Goal: Transaction & Acquisition: Purchase product/service

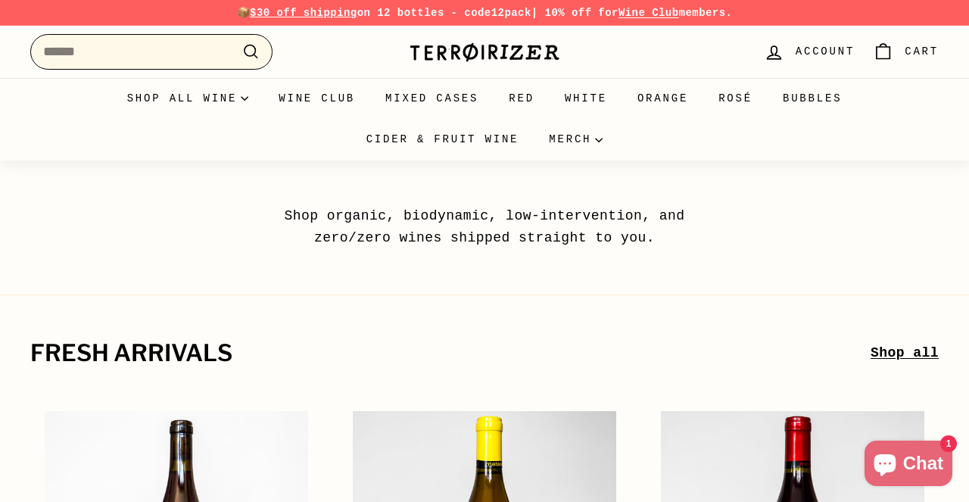
click at [164, 55] on input "Search" at bounding box center [151, 52] width 242 height 36
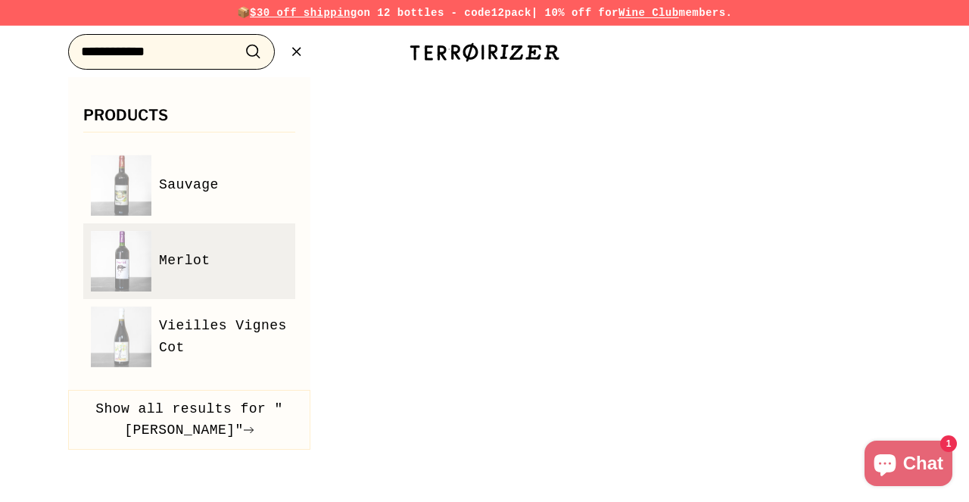
type input "**********"
click at [253, 52] on button ".cls-1{fill:none;stroke:#000;stroke-miterlimit:10;stroke-width:2px} Search" at bounding box center [253, 51] width 28 height 23
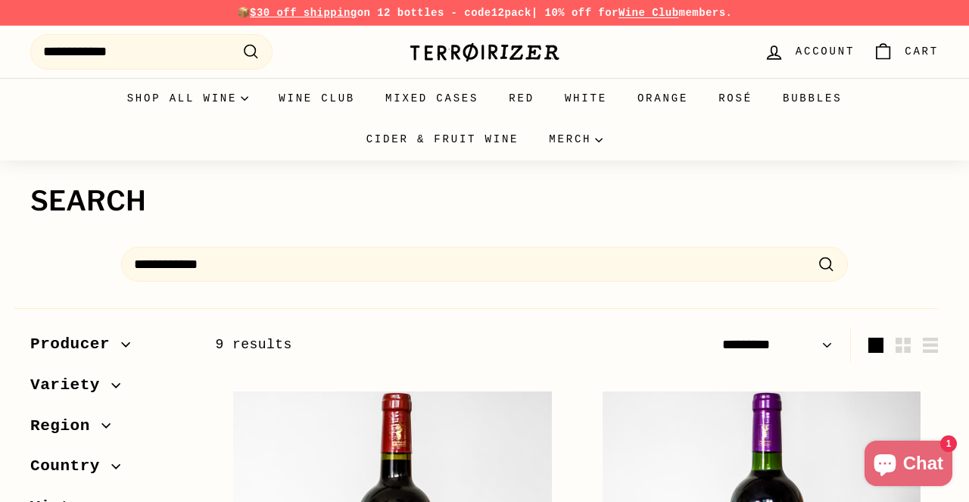
select select "*********"
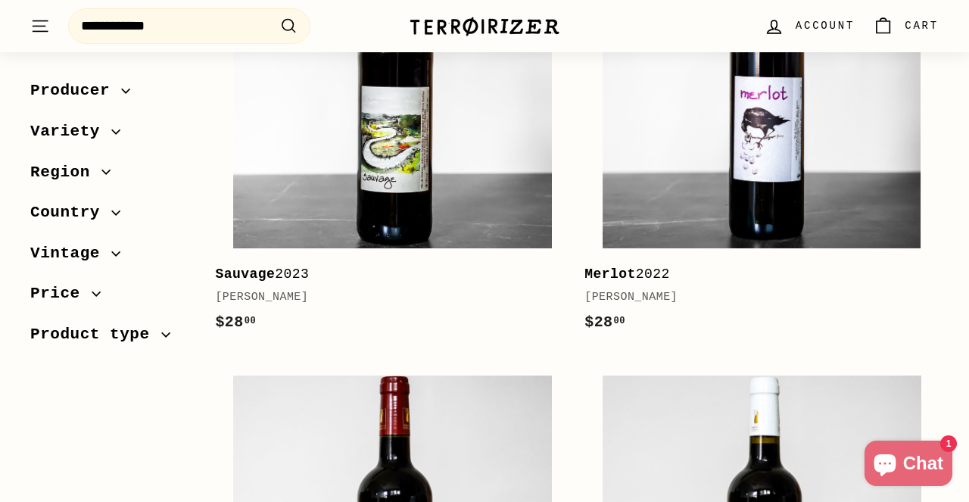
scroll to position [489, 0]
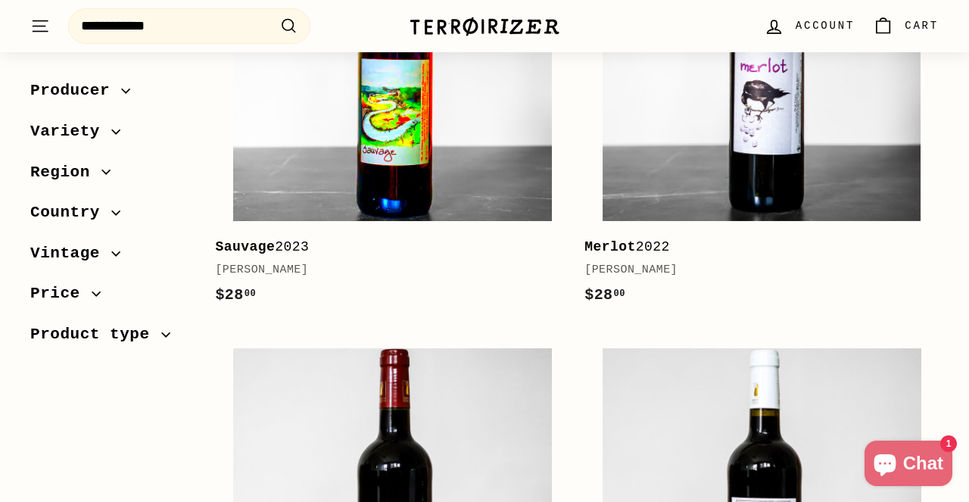
click at [417, 168] on img at bounding box center [392, 61] width 319 height 319
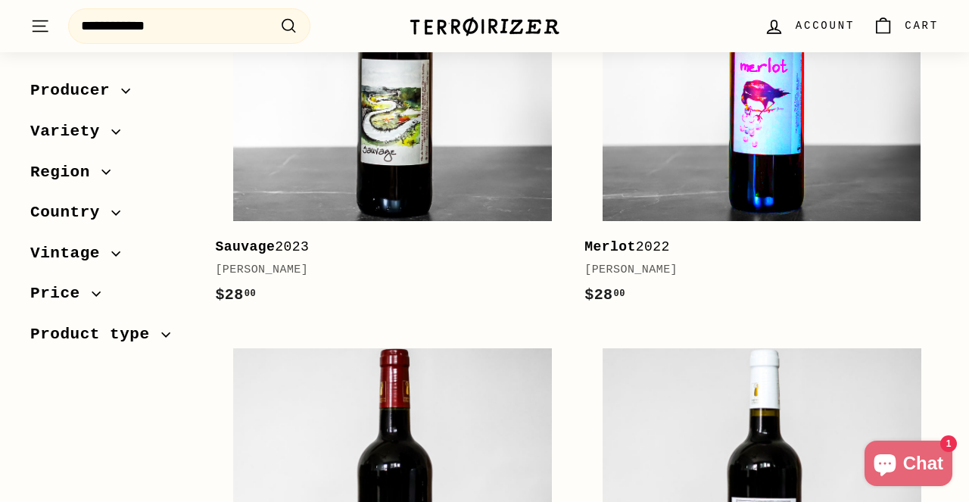
click at [729, 89] on img at bounding box center [762, 61] width 319 height 319
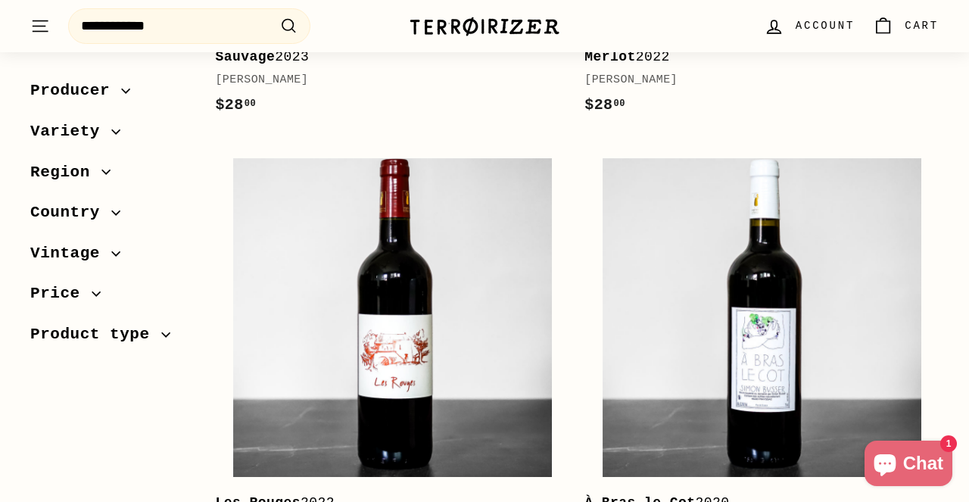
scroll to position [679, 0]
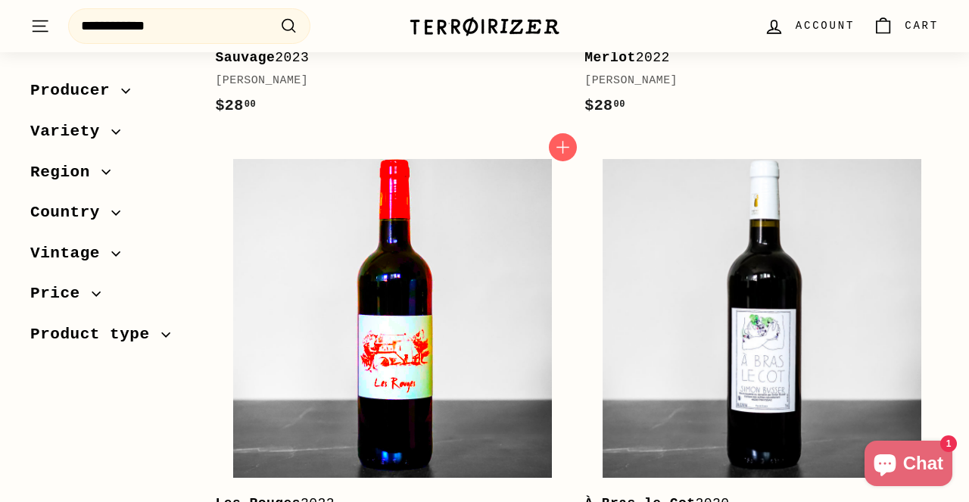
click at [451, 248] on img at bounding box center [392, 318] width 319 height 319
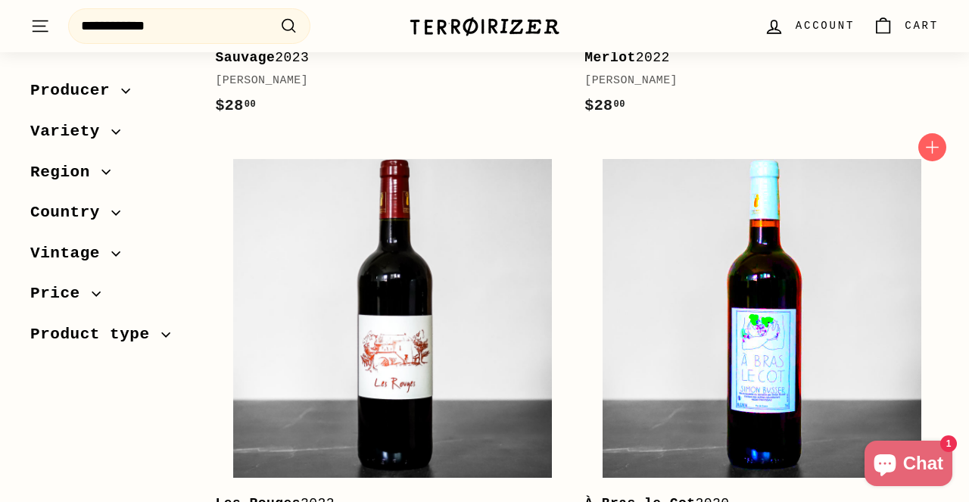
click at [732, 254] on img at bounding box center [762, 318] width 319 height 319
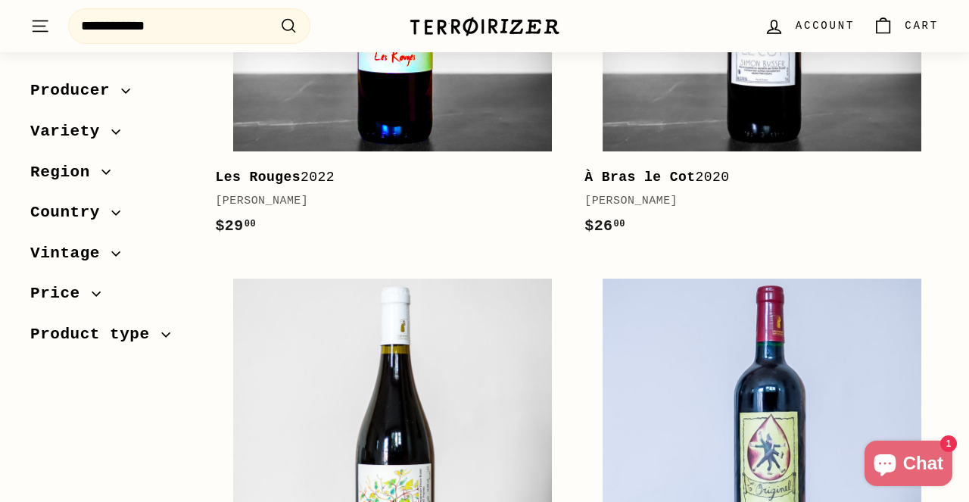
scroll to position [1261, 0]
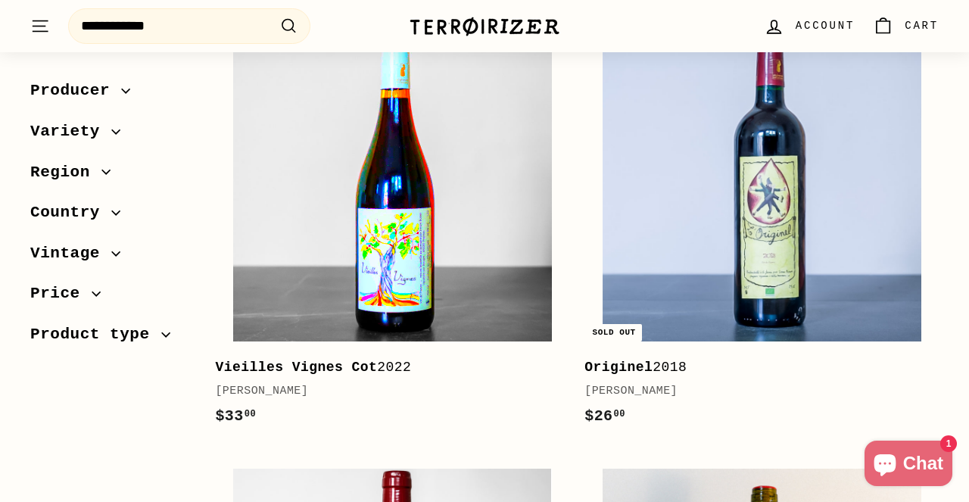
click at [376, 211] on img at bounding box center [392, 182] width 319 height 319
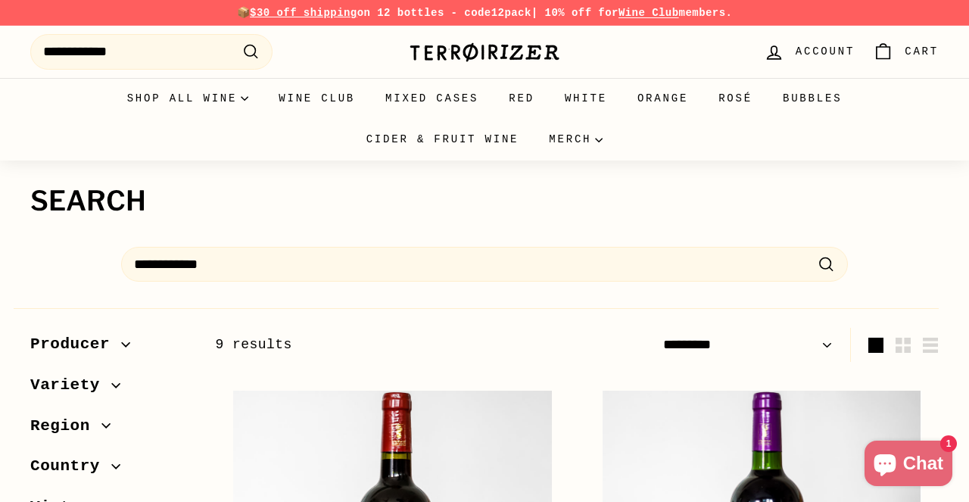
scroll to position [0, 0]
click at [909, 49] on span "Cart" at bounding box center [922, 51] width 34 height 17
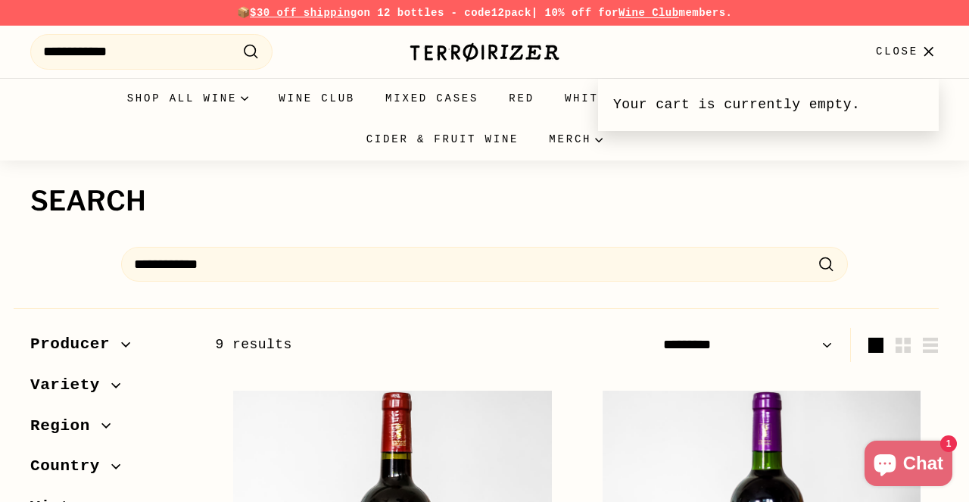
click at [928, 54] on icon "button" at bounding box center [929, 52] width 20 height 20
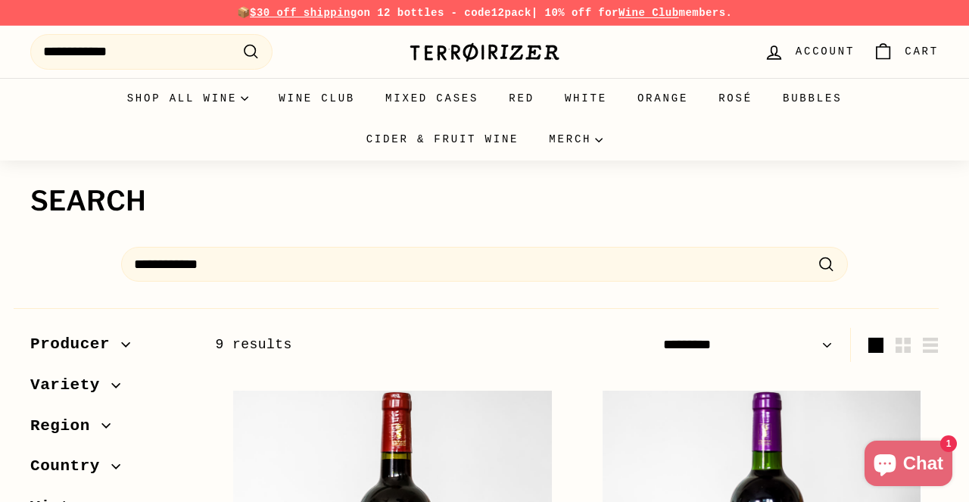
click at [925, 53] on span "Cart" at bounding box center [922, 51] width 34 height 17
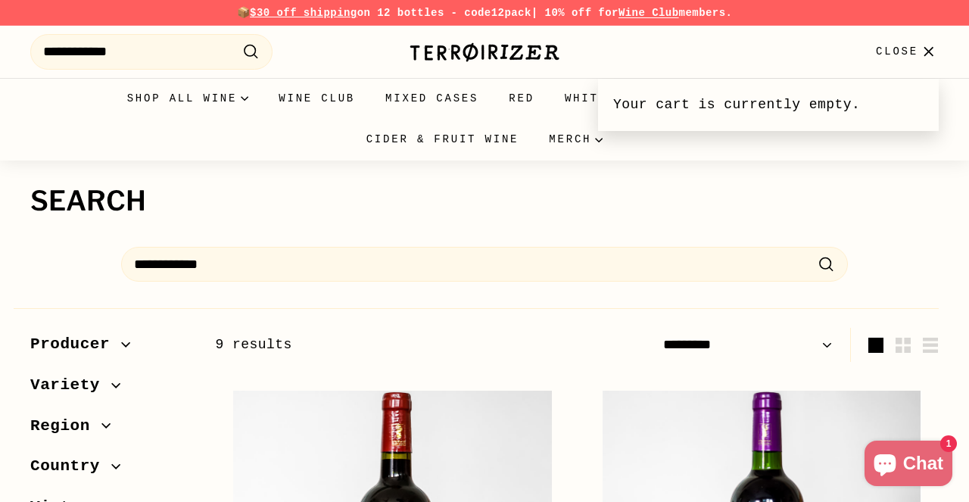
click at [932, 212] on h1 "Search" at bounding box center [484, 201] width 909 height 30
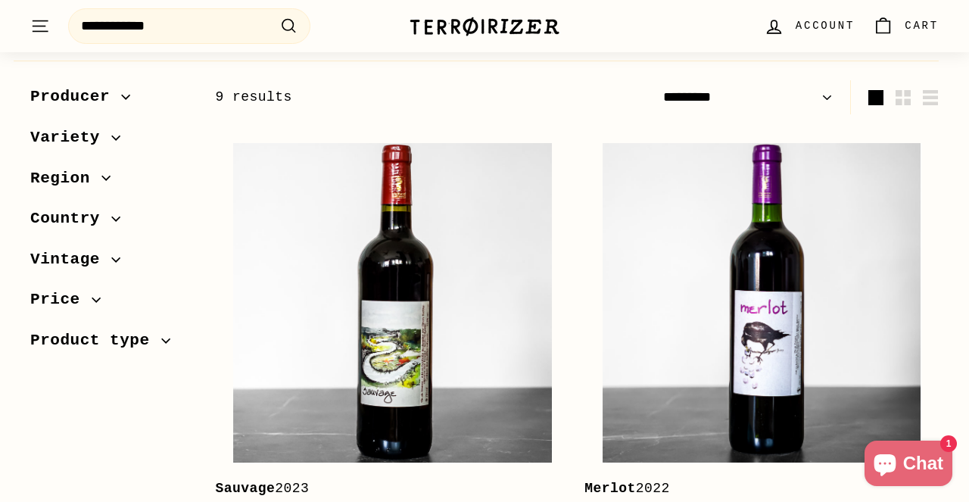
scroll to position [246, 0]
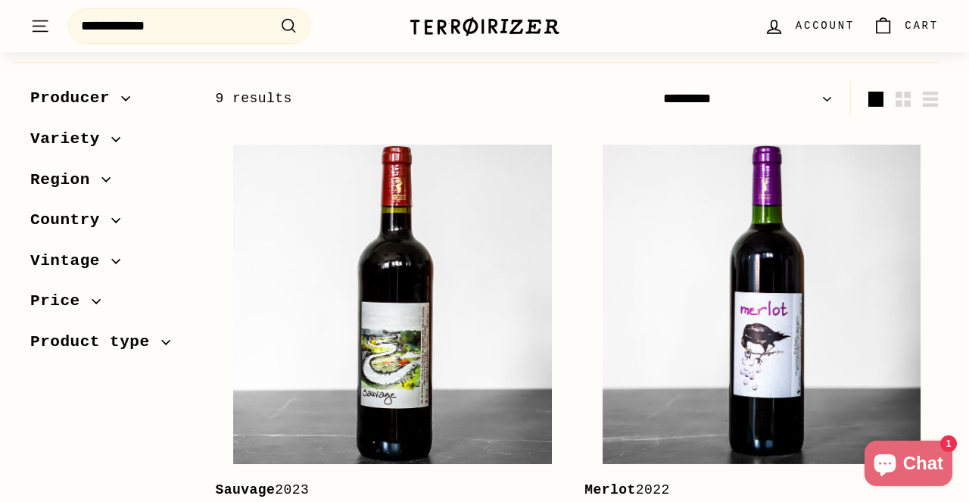
click at [884, 25] on icon "Cart" at bounding box center [883, 26] width 20 height 20
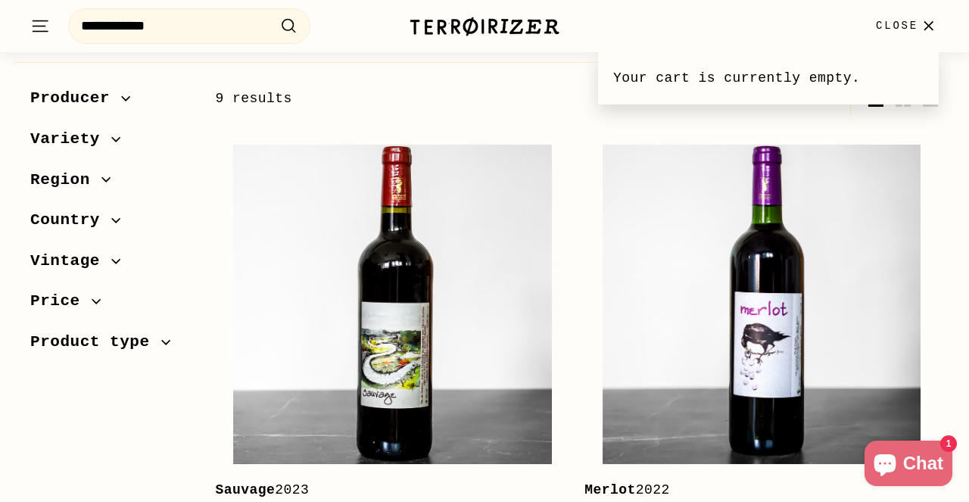
click at [933, 24] on icon "button" at bounding box center [929, 26] width 20 height 20
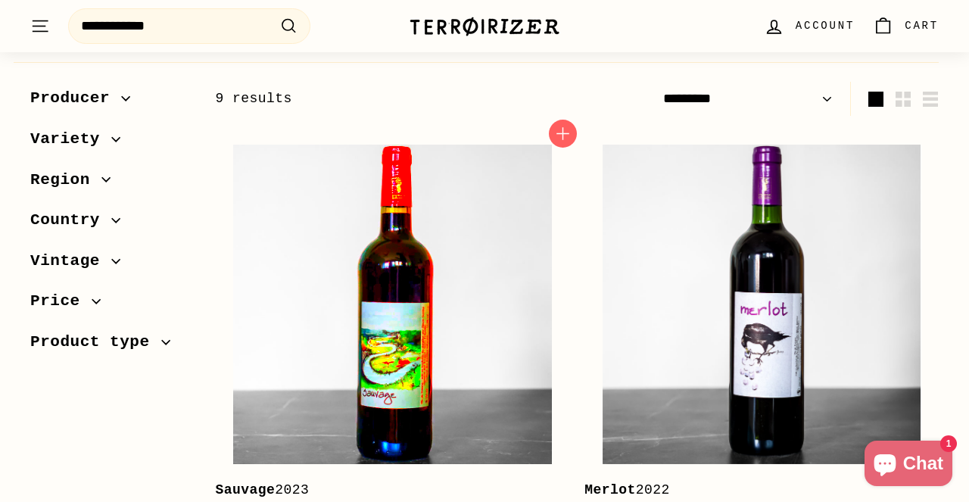
click at [429, 272] on img at bounding box center [392, 304] width 319 height 319
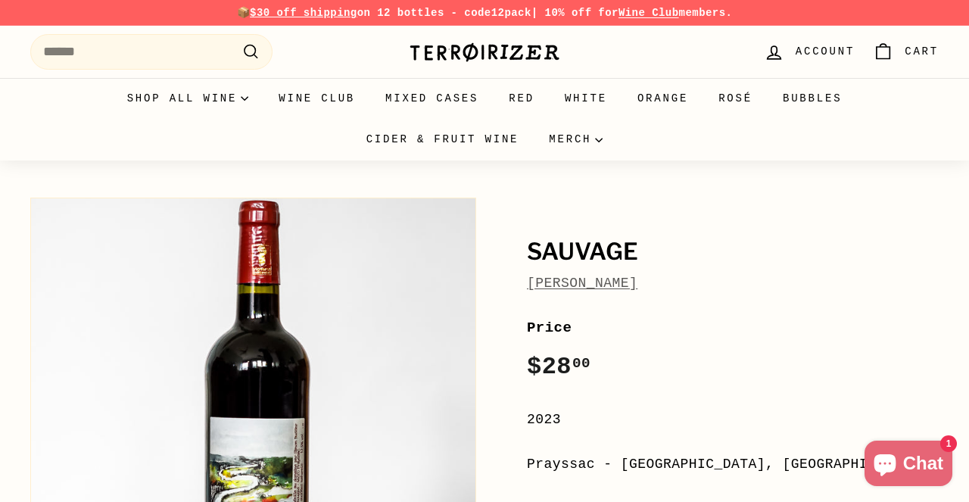
scroll to position [414, 0]
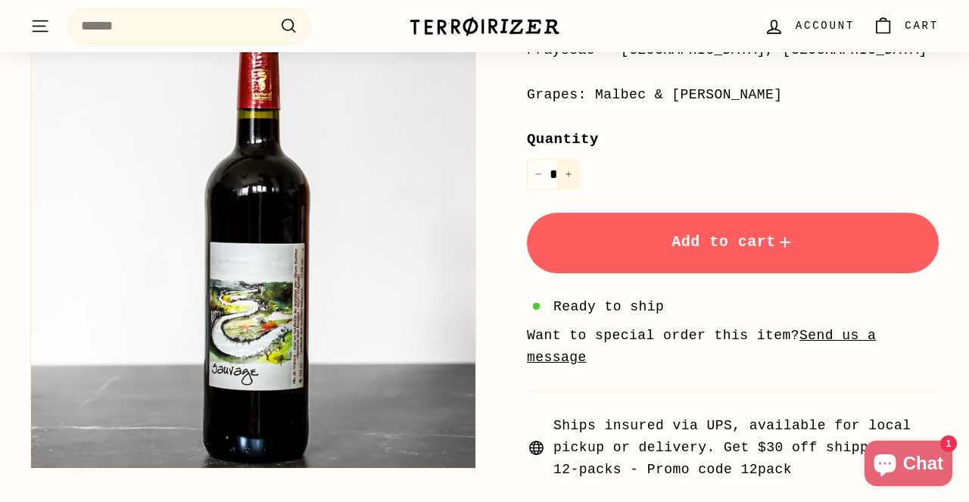
click at [570, 165] on button "+" at bounding box center [568, 174] width 23 height 31
type input "*"
click at [665, 238] on button "Add to cart" at bounding box center [733, 243] width 412 height 61
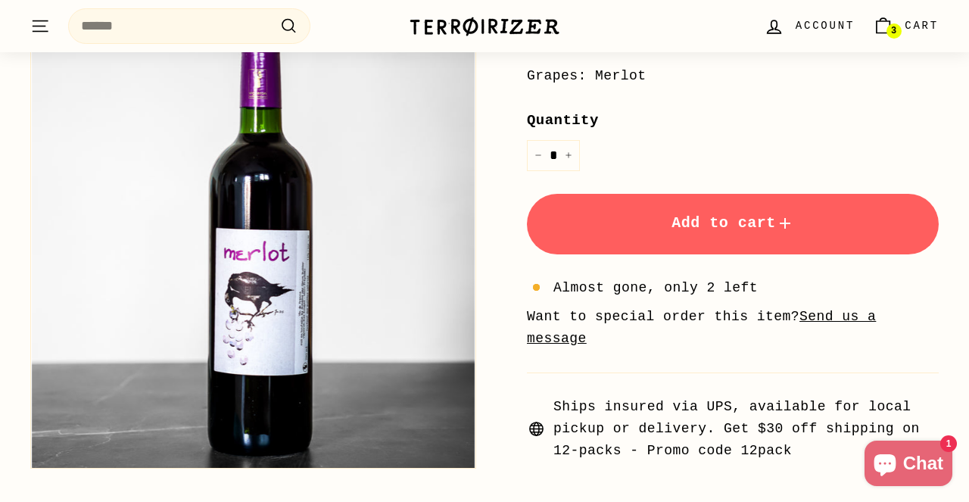
scroll to position [434, 0]
click at [571, 151] on icon "Increase item quantity by one" at bounding box center [569, 155] width 8 height 8
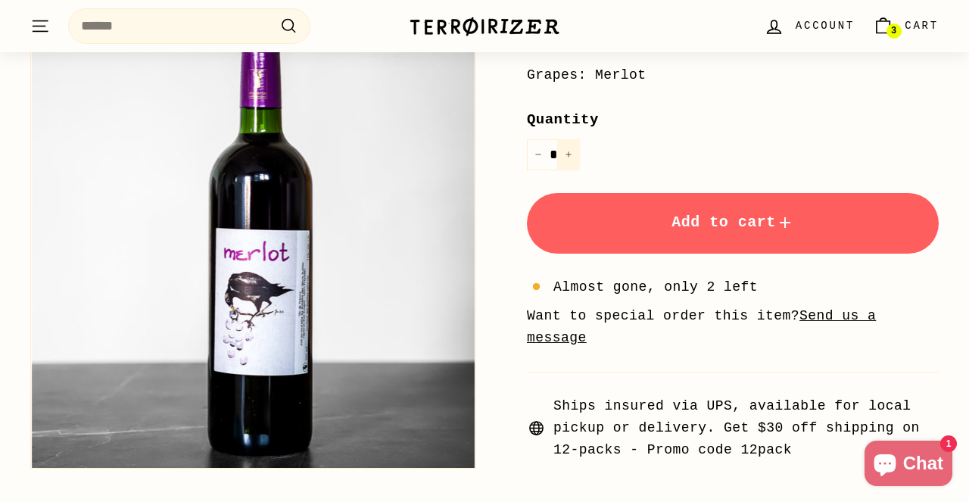
type input "*"
click at [682, 214] on span "Add to cart" at bounding box center [733, 222] width 123 height 17
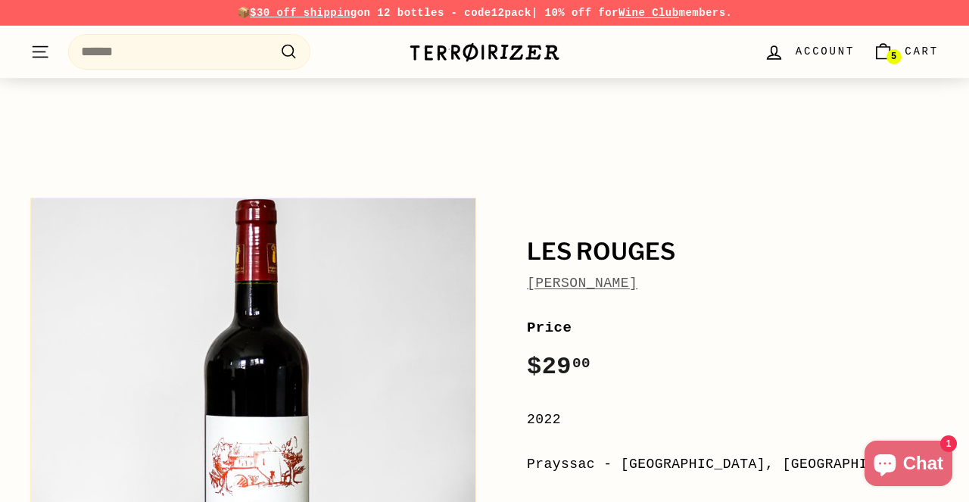
scroll to position [300, 0]
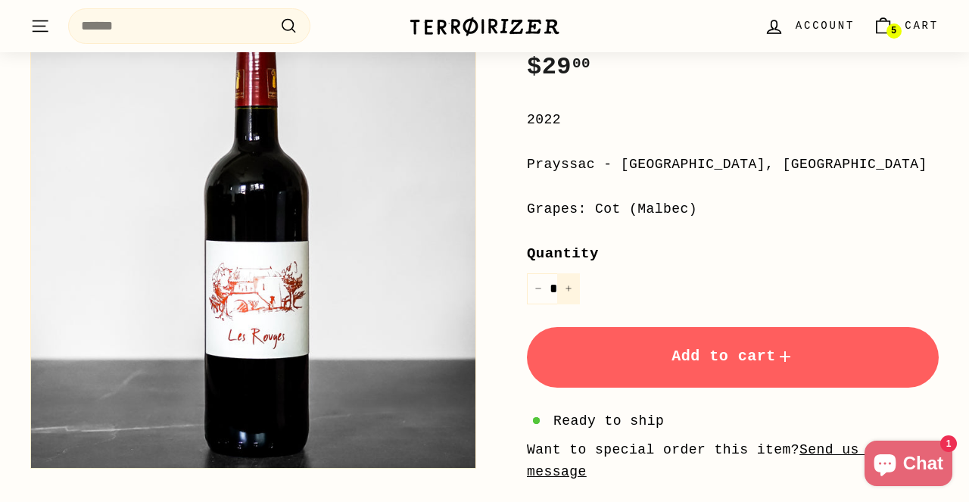
click at [568, 285] on icon "Increase item quantity by one" at bounding box center [569, 289] width 8 height 8
type input "*"
click at [650, 351] on button "Add to cart" at bounding box center [733, 357] width 412 height 61
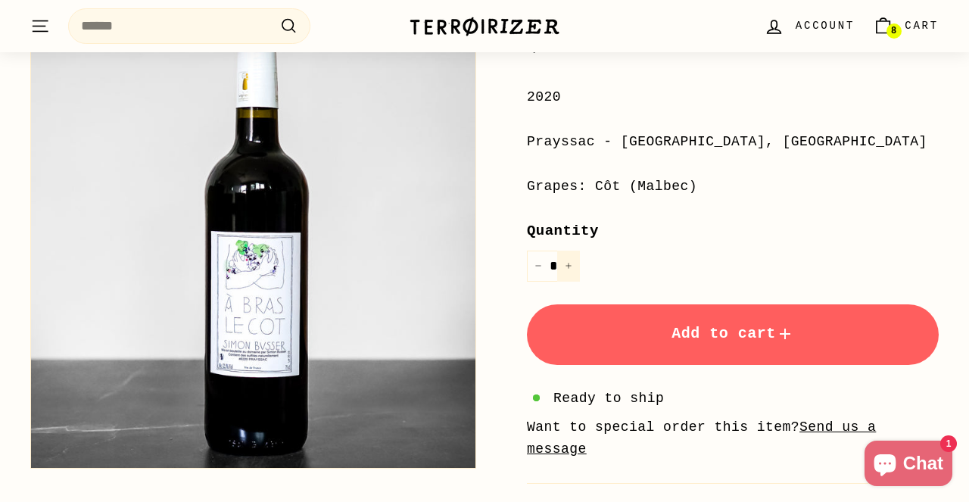
scroll to position [325, 0]
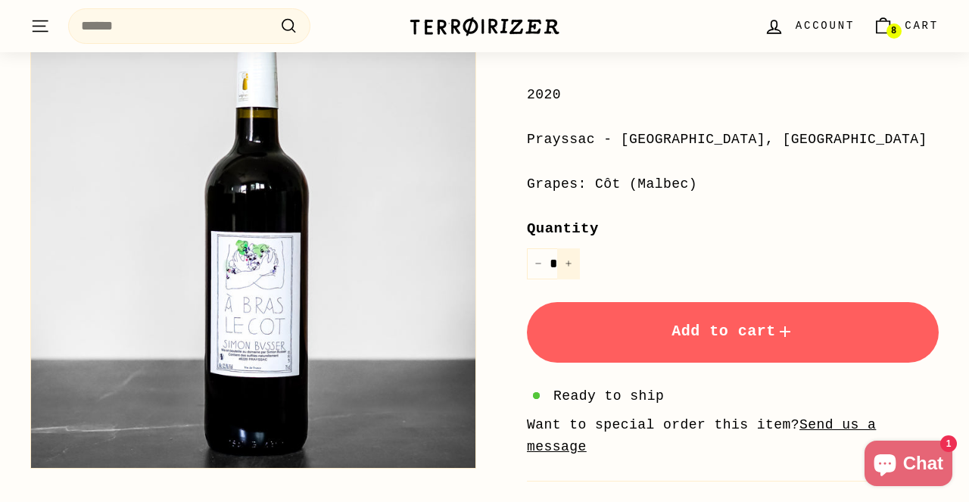
click at [570, 264] on button "+" at bounding box center [568, 263] width 23 height 31
type input "*"
click at [660, 351] on button "Add to cart" at bounding box center [733, 332] width 412 height 61
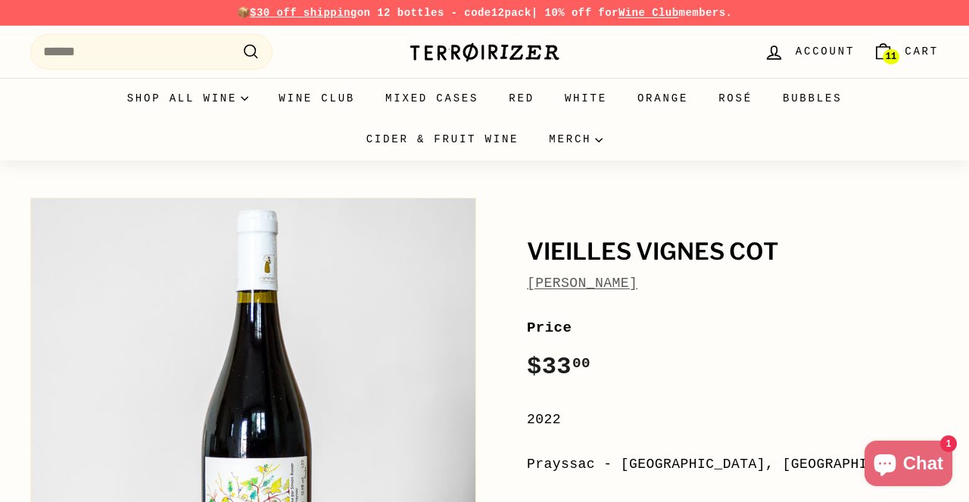
scroll to position [491, 0]
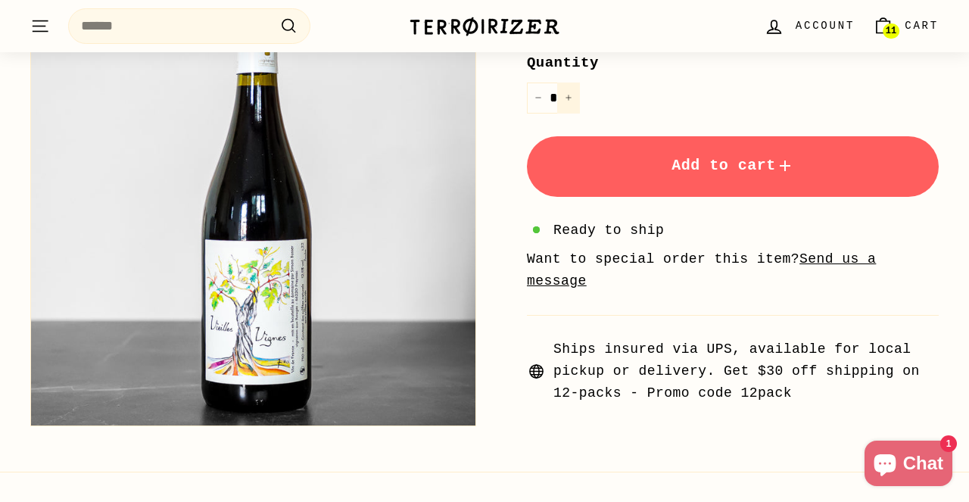
click at [567, 94] on icon "Increase item quantity by one" at bounding box center [569, 98] width 8 height 8
type input "*"
click at [660, 176] on button "Add to cart" at bounding box center [733, 166] width 412 height 61
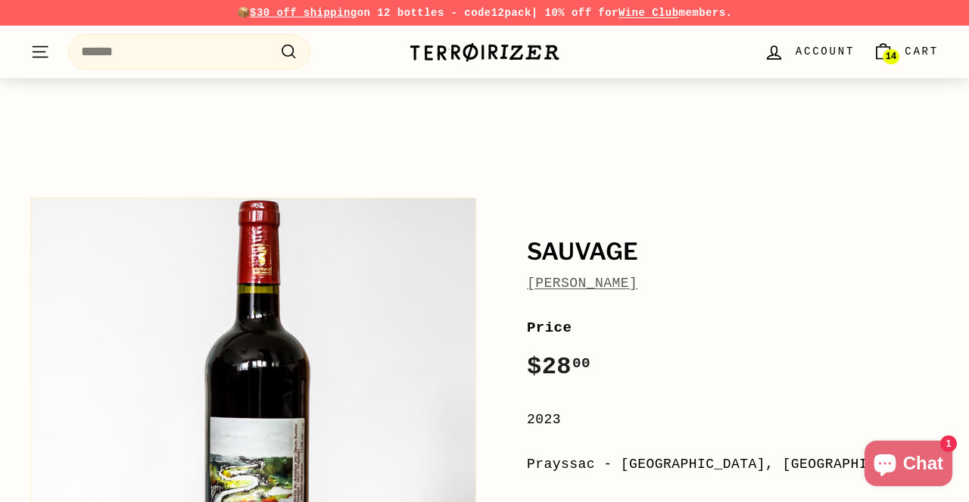
scroll to position [429, 0]
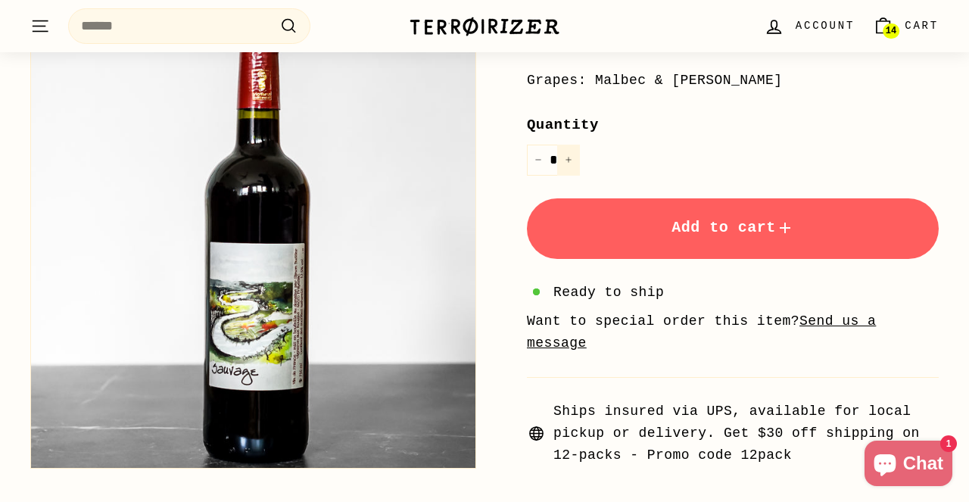
click at [570, 151] on button "+" at bounding box center [568, 160] width 23 height 31
type input "*"
click at [685, 223] on span "Add to cart" at bounding box center [733, 227] width 123 height 17
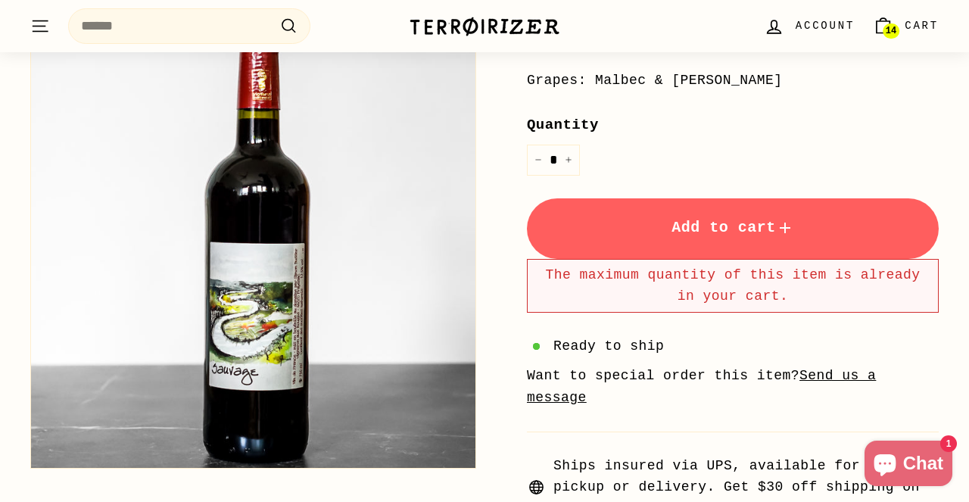
click at [889, 27] on span "14" at bounding box center [891, 31] width 11 height 9
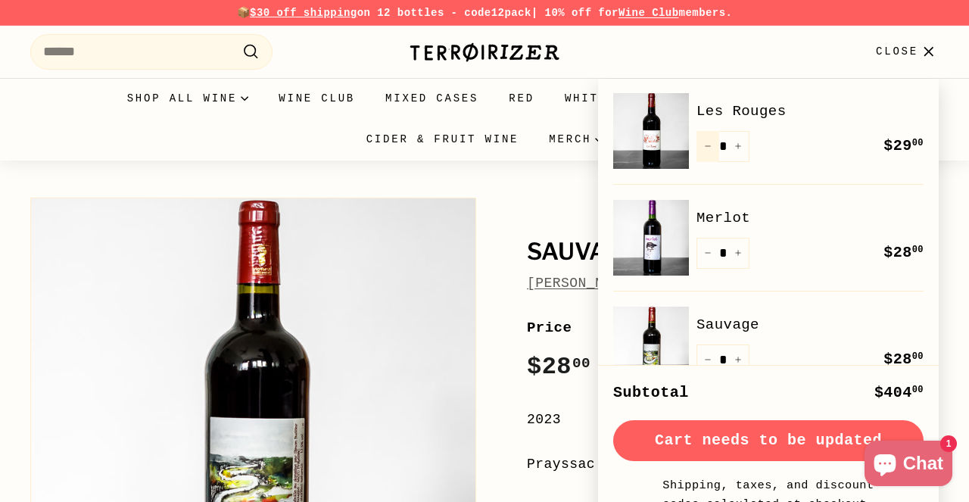
scroll to position [214, 0]
click at [709, 153] on button "−" at bounding box center [708, 147] width 23 height 31
type input "*"
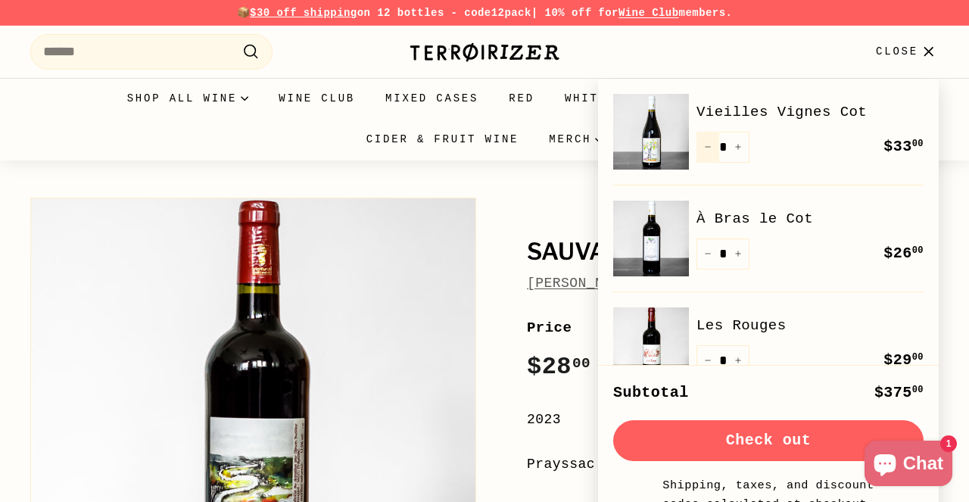
scroll to position [0, 0]
click at [712, 251] on button "−" at bounding box center [708, 254] width 23 height 31
type input "*"
click at [924, 61] on icon "button" at bounding box center [929, 52] width 20 height 20
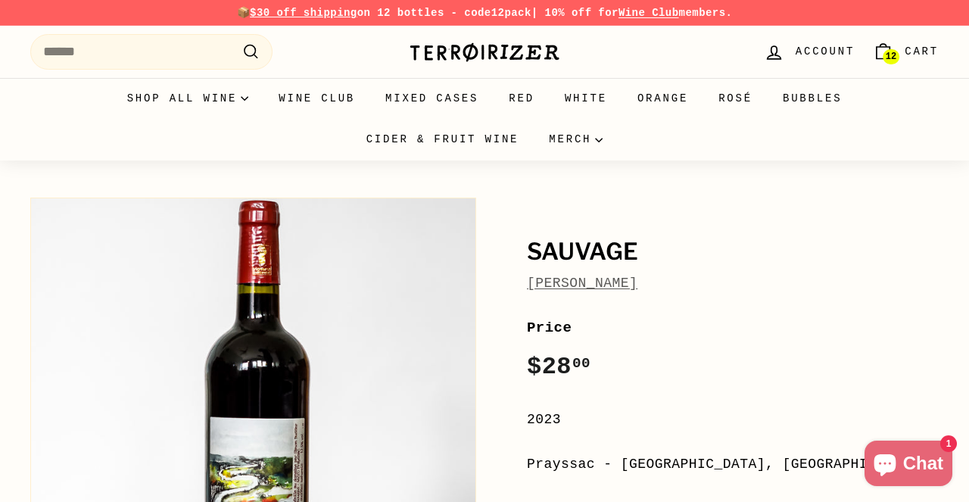
click at [889, 52] on span "12" at bounding box center [891, 57] width 11 height 11
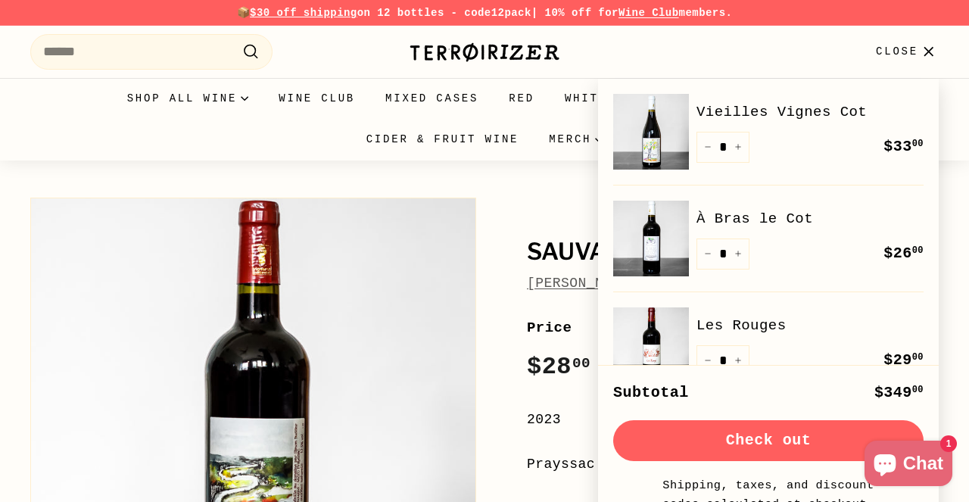
click at [765, 467] on div "Subtotal $349 00 Check out Shipping, taxes, and discount codes calculated at ch…" at bounding box center [768, 447] width 341 height 164
click at [765, 457] on button "Check out" at bounding box center [768, 440] width 311 height 41
